Goal: Find specific page/section: Find specific page/section

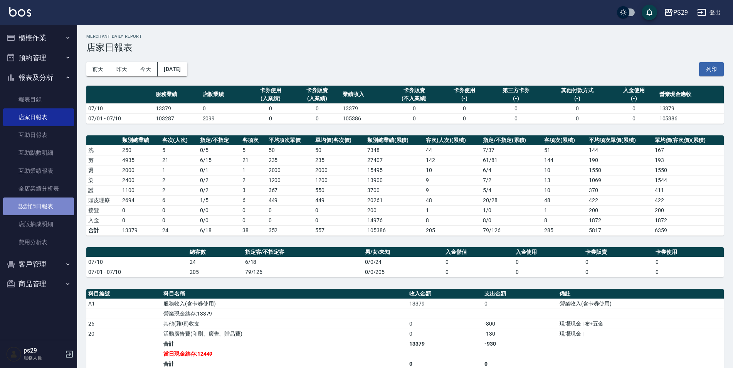
click at [37, 204] on link "設計師日報表" at bounding box center [38, 206] width 71 height 18
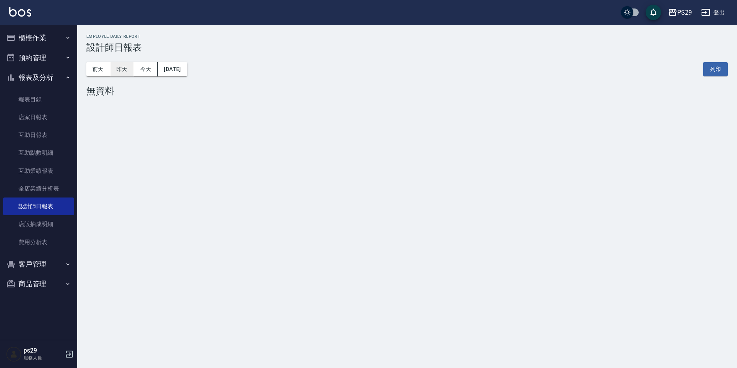
click at [116, 70] on button "昨天" at bounding box center [122, 69] width 24 height 14
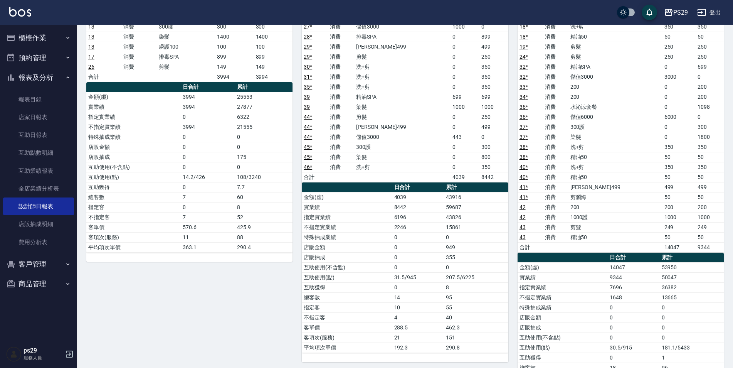
scroll to position [77, 0]
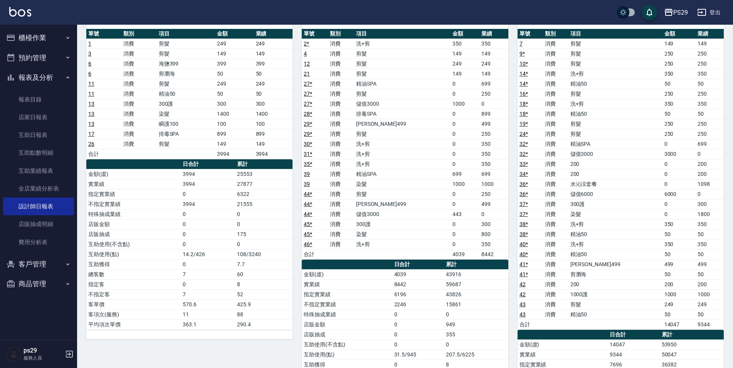
click at [25, 17] on link at bounding box center [20, 12] width 22 height 11
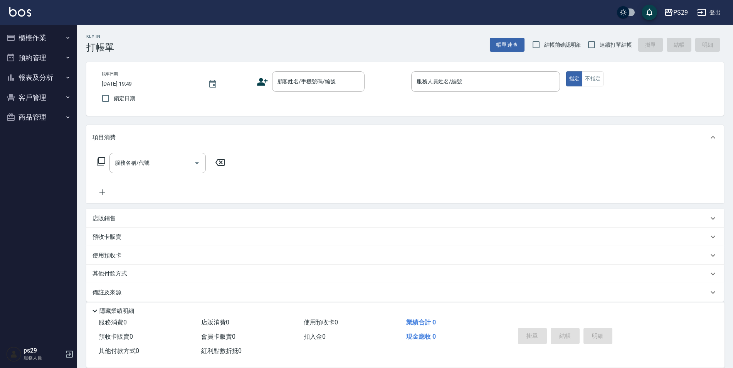
click at [14, 11] on img at bounding box center [20, 12] width 22 height 10
